Goal: Transaction & Acquisition: Register for event/course

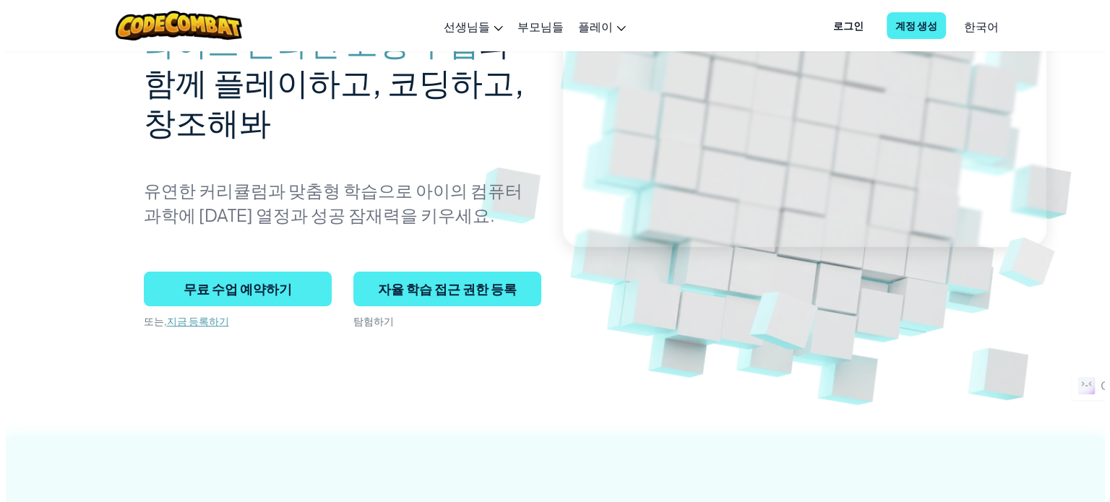
scroll to position [224, 0]
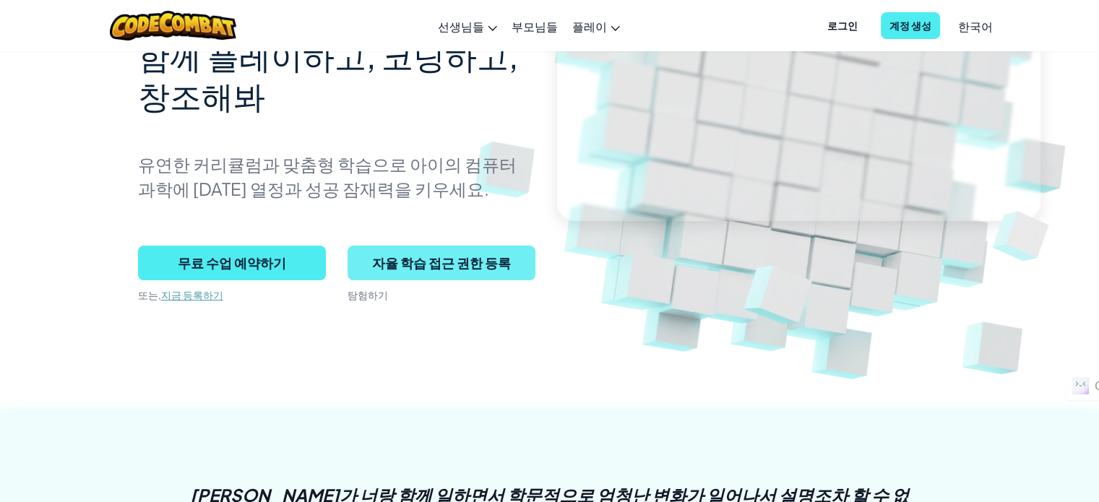
click at [467, 264] on span "자율 학습 접근 권한 등록" at bounding box center [441, 263] width 188 height 35
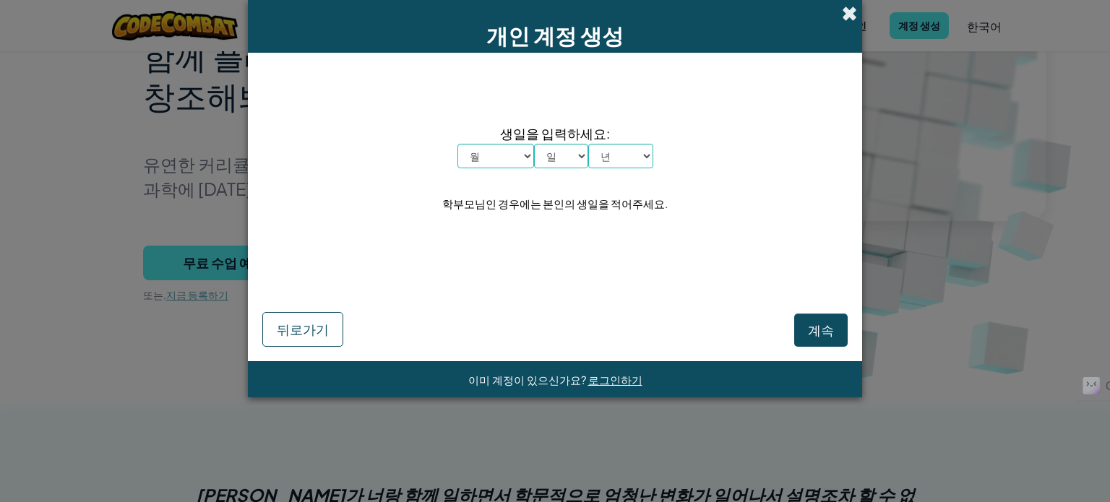
click at [850, 14] on span at bounding box center [849, 13] width 15 height 15
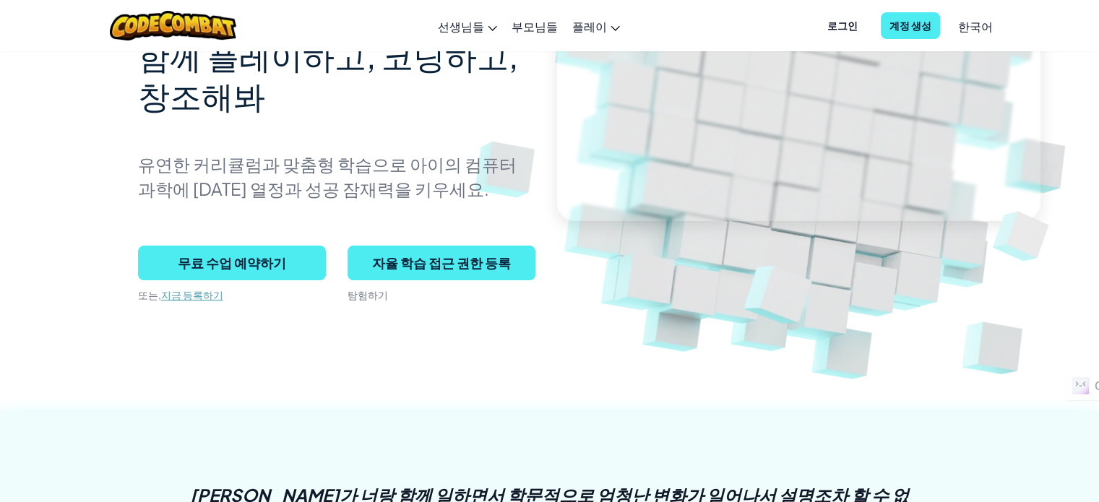
click at [844, 30] on span "로그인" at bounding box center [842, 25] width 48 height 27
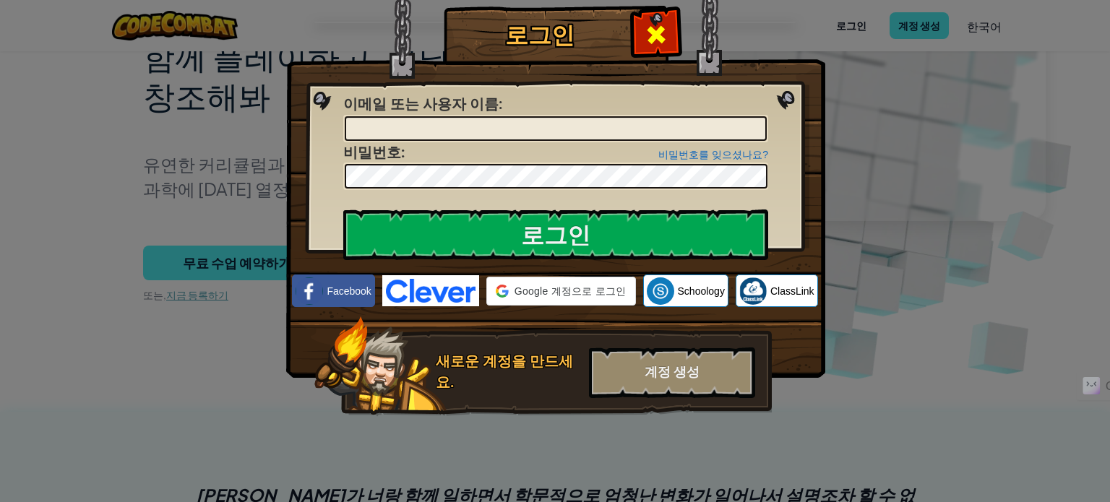
click at [653, 37] on span at bounding box center [655, 34] width 23 height 23
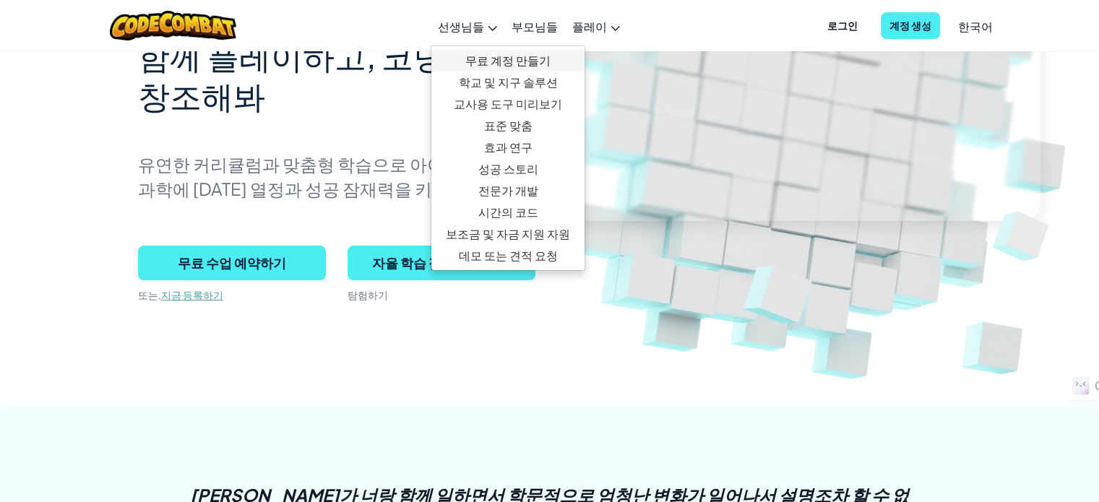
click at [486, 56] on link "무료 계정 만들기" at bounding box center [507, 61] width 153 height 22
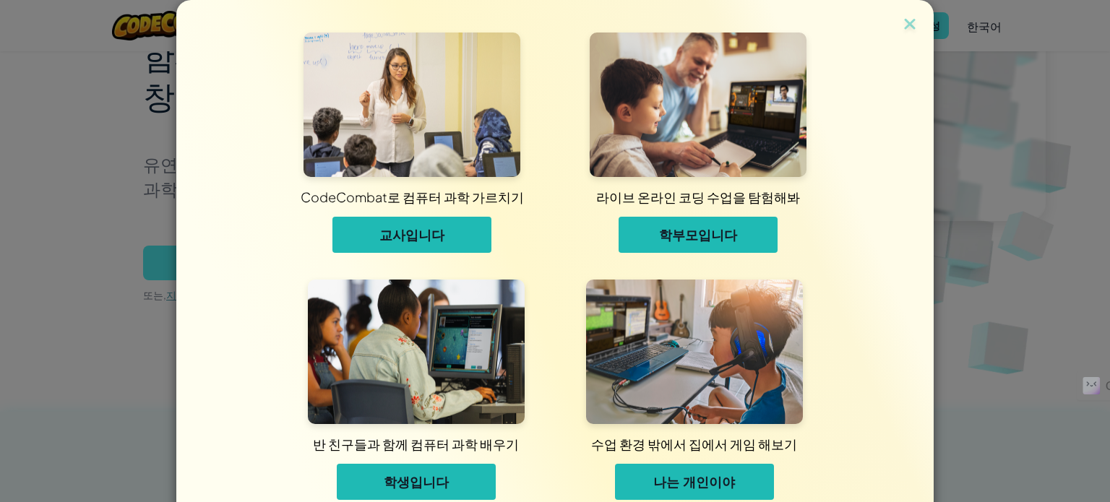
scroll to position [42, 0]
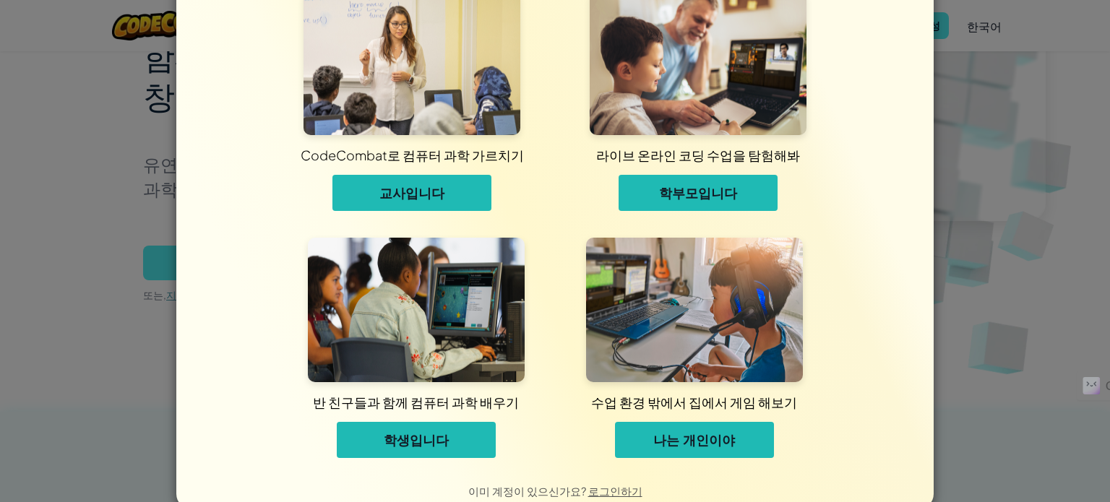
click at [404, 199] on span "교사입니다" at bounding box center [411, 192] width 65 height 17
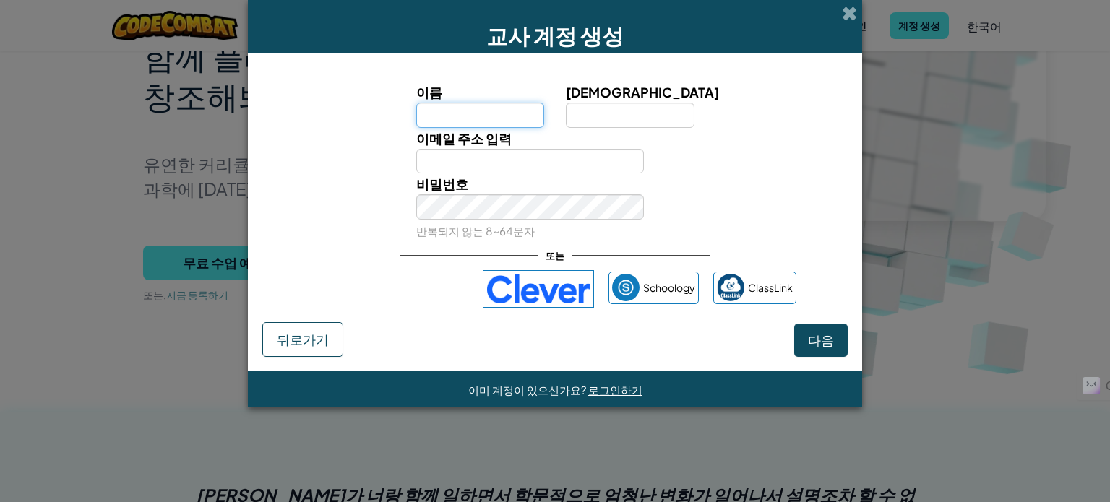
click at [450, 116] on input "이름" at bounding box center [480, 115] width 129 height 25
type input "ㅇ"
type input "옥화"
click at [644, 122] on input "[DEMOGRAPHIC_DATA]" at bounding box center [630, 115] width 129 height 25
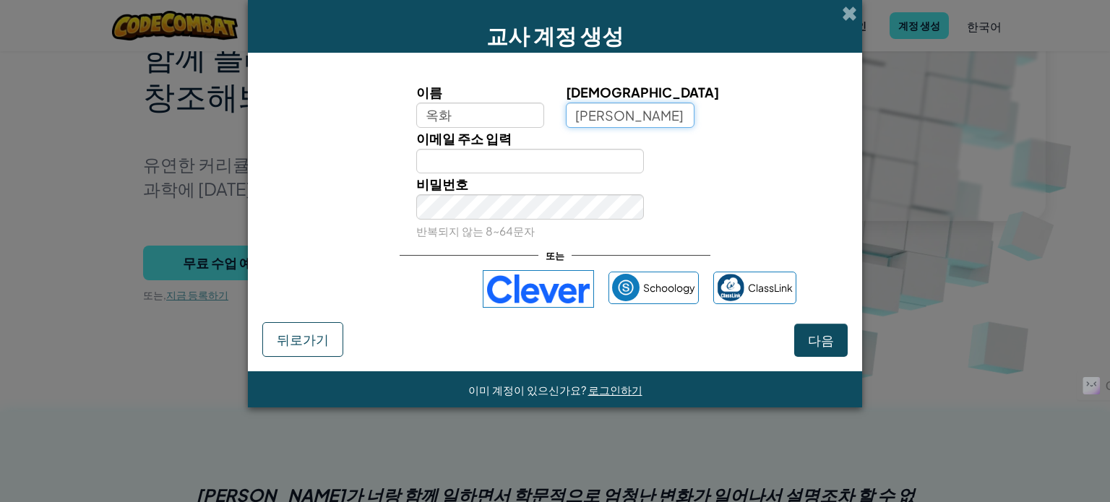
type input "[PERSON_NAME]"
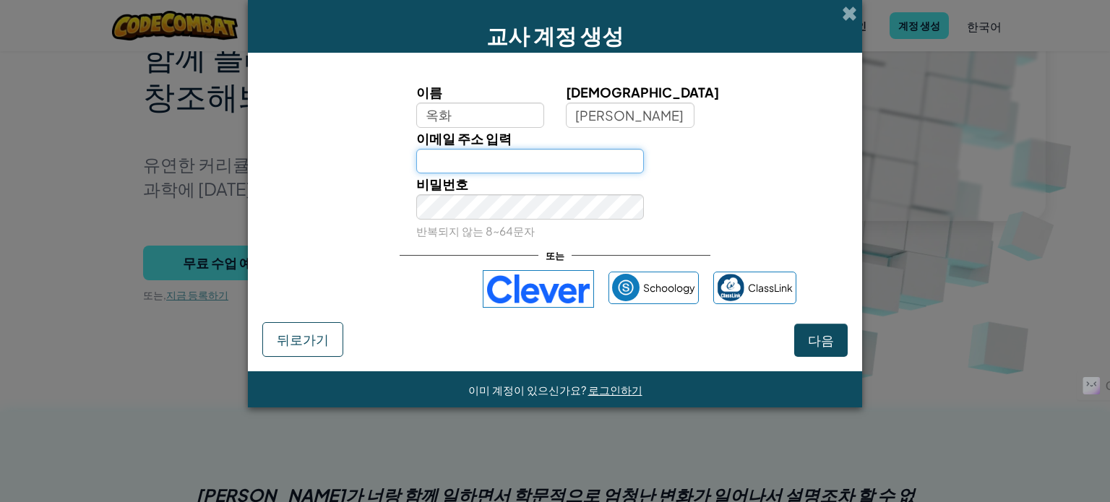
click at [481, 165] on input "이메일 주소 입력" at bounding box center [530, 161] width 228 height 25
click at [481, 165] on input "ㅏㅐ" at bounding box center [530, 161] width 228 height 25
type input "ㅏ"
type input "[EMAIL_ADDRESS][DOMAIN_NAME]"
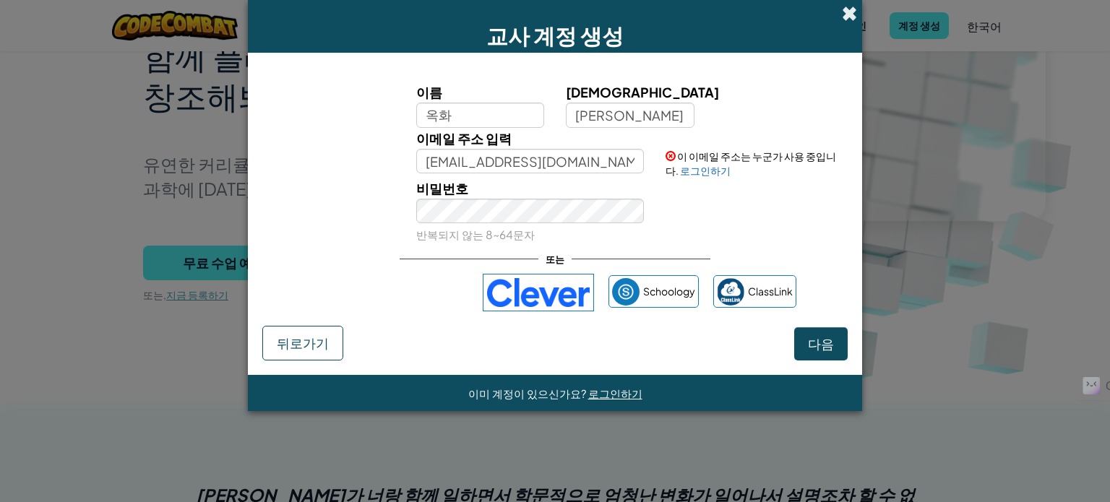
click at [848, 11] on span at bounding box center [849, 13] width 15 height 15
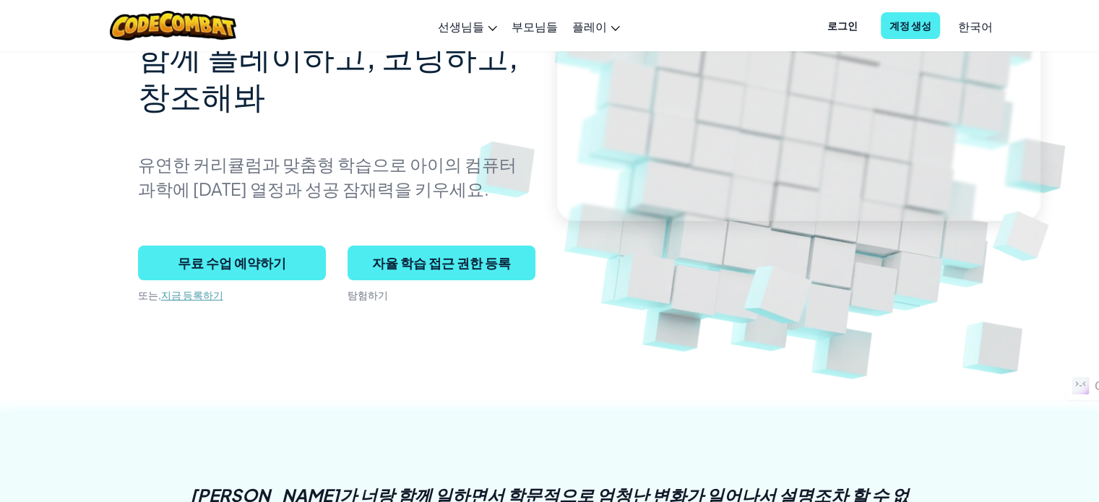
click at [845, 27] on span "로그인" at bounding box center [842, 25] width 48 height 27
